Goal: Transaction & Acquisition: Book appointment/travel/reservation

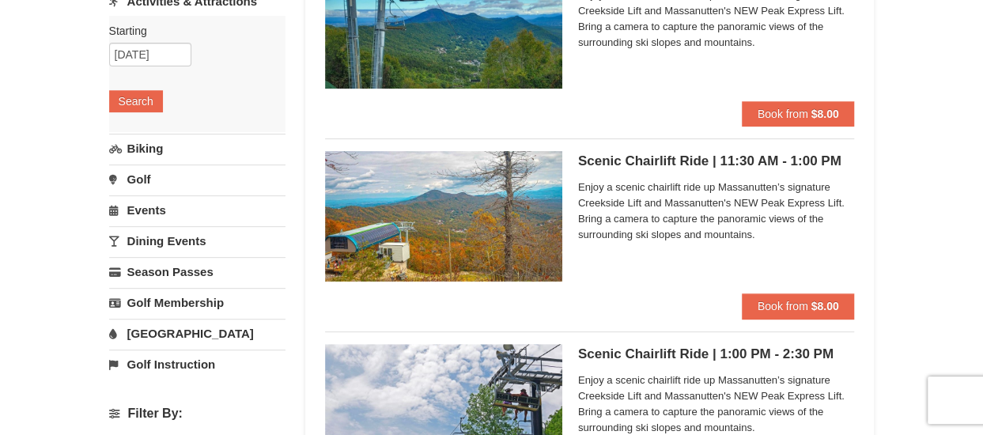
scroll to position [236, 0]
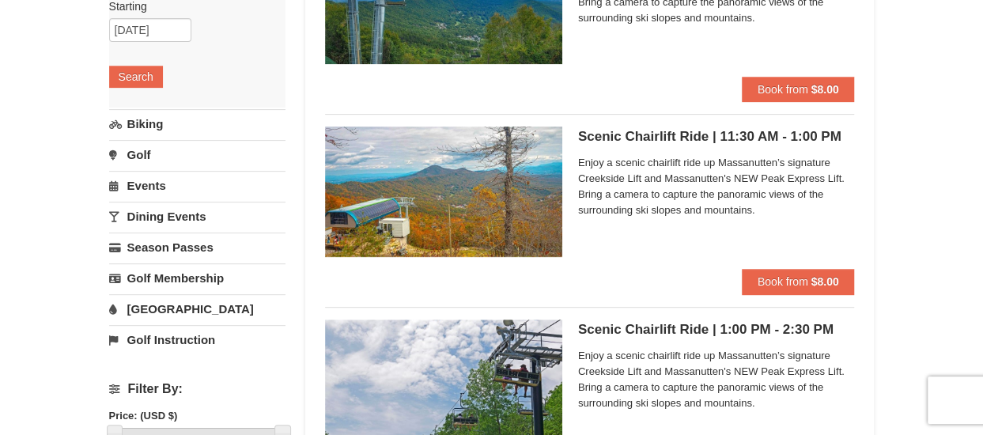
click at [177, 304] on link "[GEOGRAPHIC_DATA]" at bounding box center [197, 308] width 176 height 29
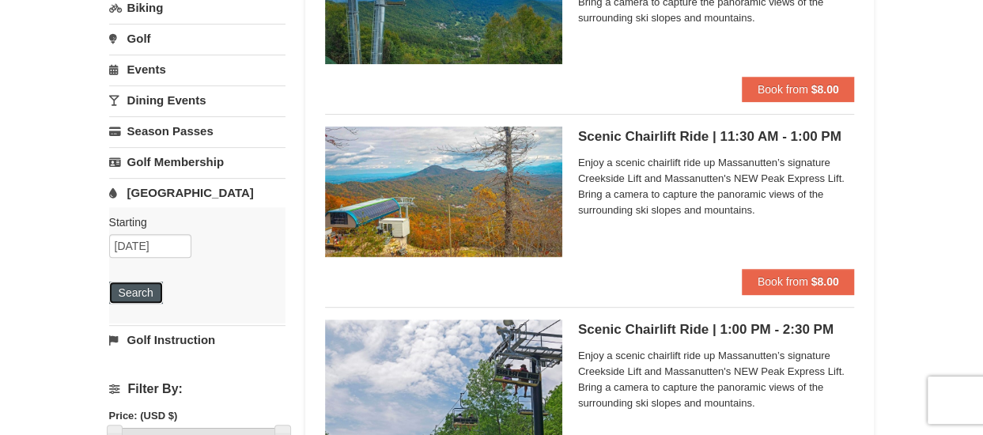
click at [134, 292] on button "Search" at bounding box center [136, 293] width 54 height 22
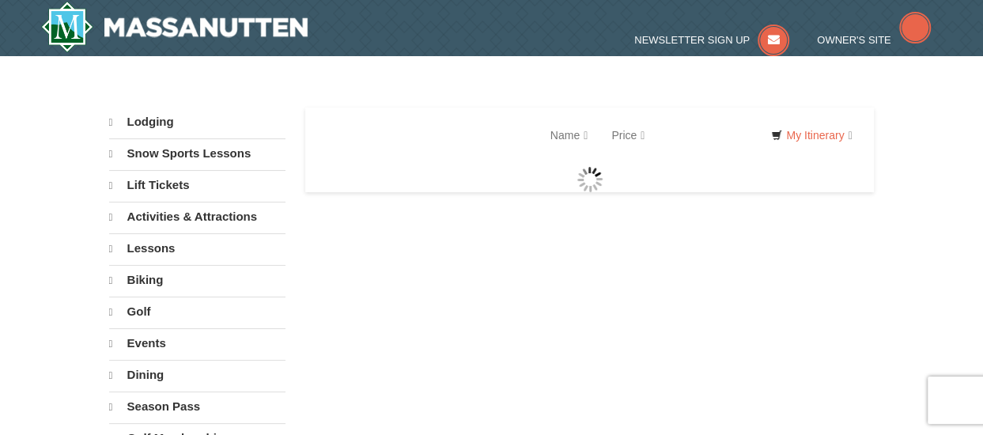
select select "10"
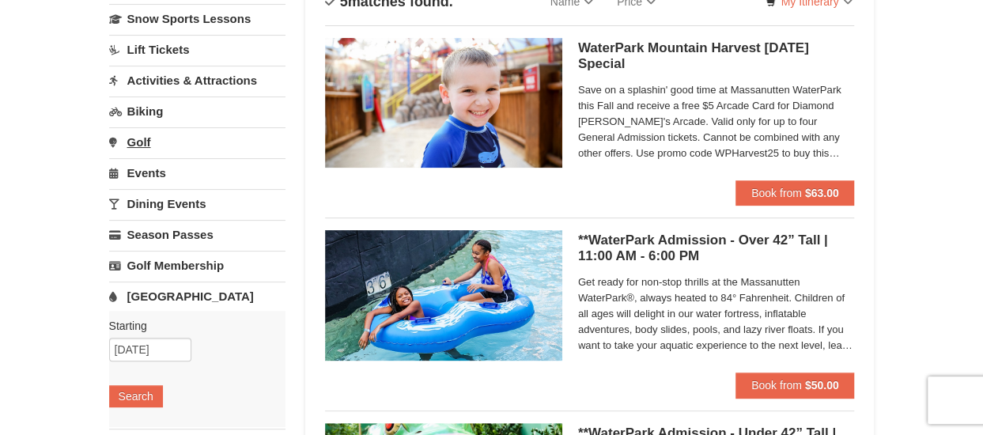
scroll to position [158, 0]
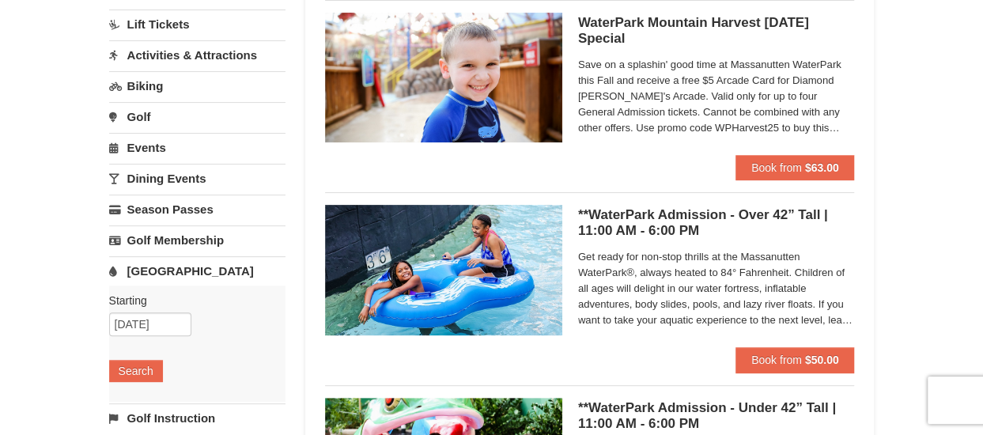
click at [164, 149] on link "Events" at bounding box center [197, 147] width 176 height 29
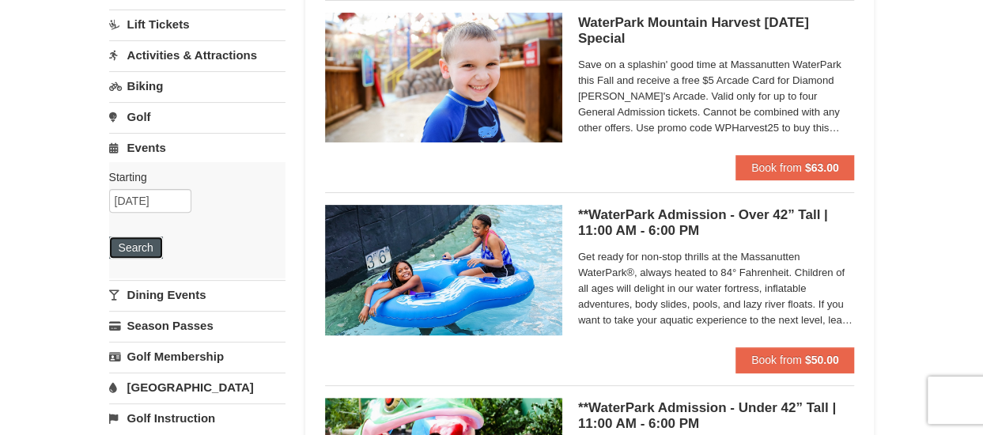
click at [150, 250] on button "Search" at bounding box center [136, 247] width 54 height 22
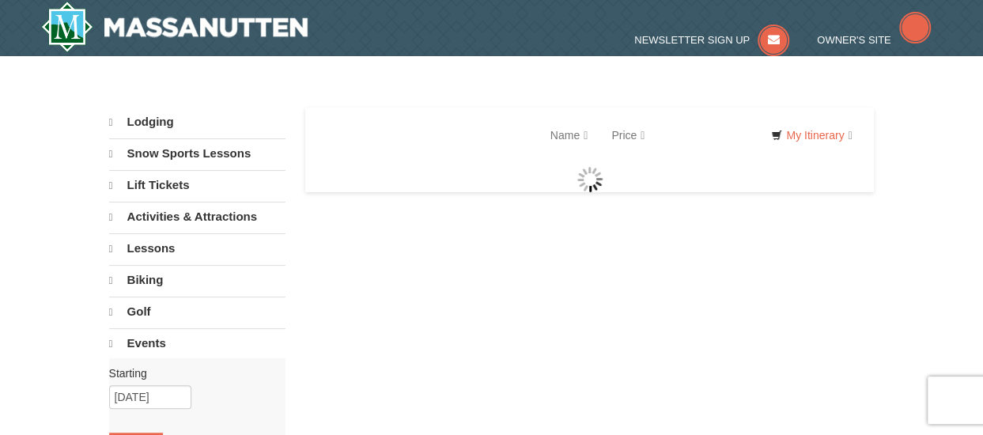
select select "10"
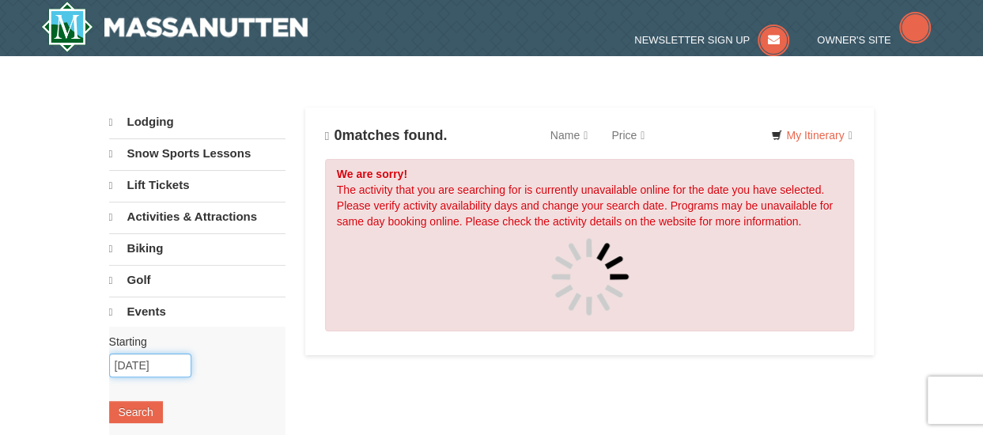
click at [142, 355] on input "10/12/2025" at bounding box center [150, 365] width 82 height 24
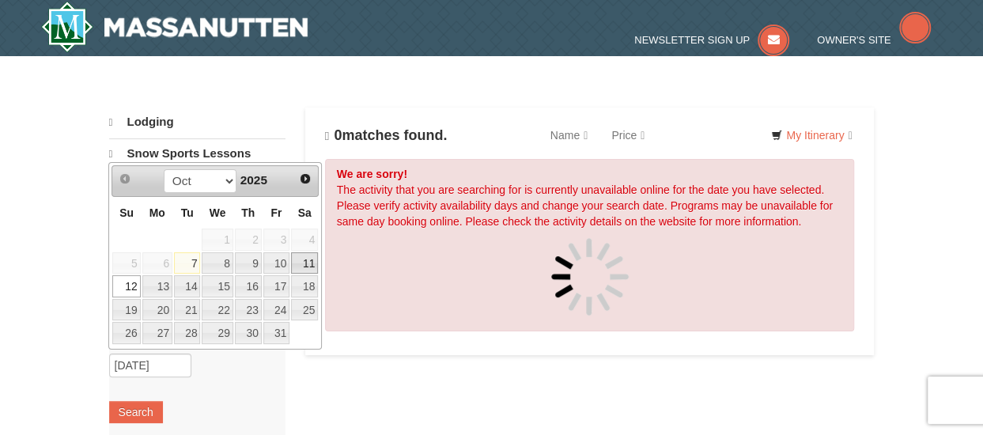
click at [305, 256] on link "11" at bounding box center [304, 263] width 27 height 22
type input "[DATE]"
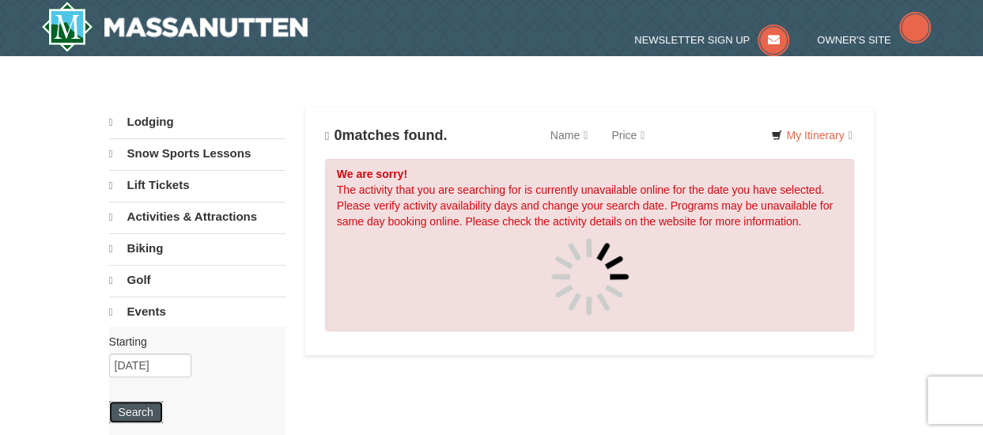
click at [147, 406] on button "Search" at bounding box center [136, 412] width 54 height 22
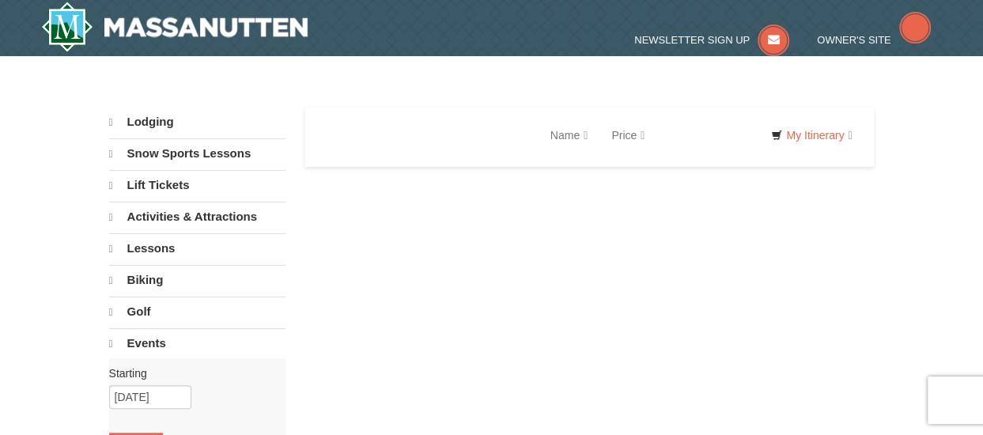
select select "10"
